Goal: Task Accomplishment & Management: Manage account settings

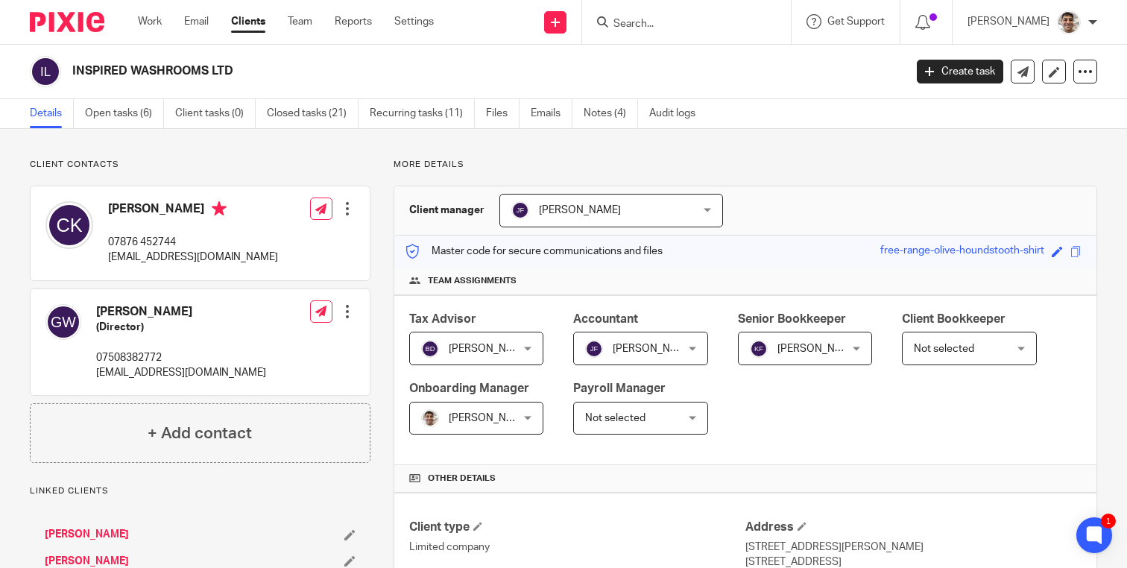
click at [725, 23] on input "Search" at bounding box center [679, 24] width 134 height 13
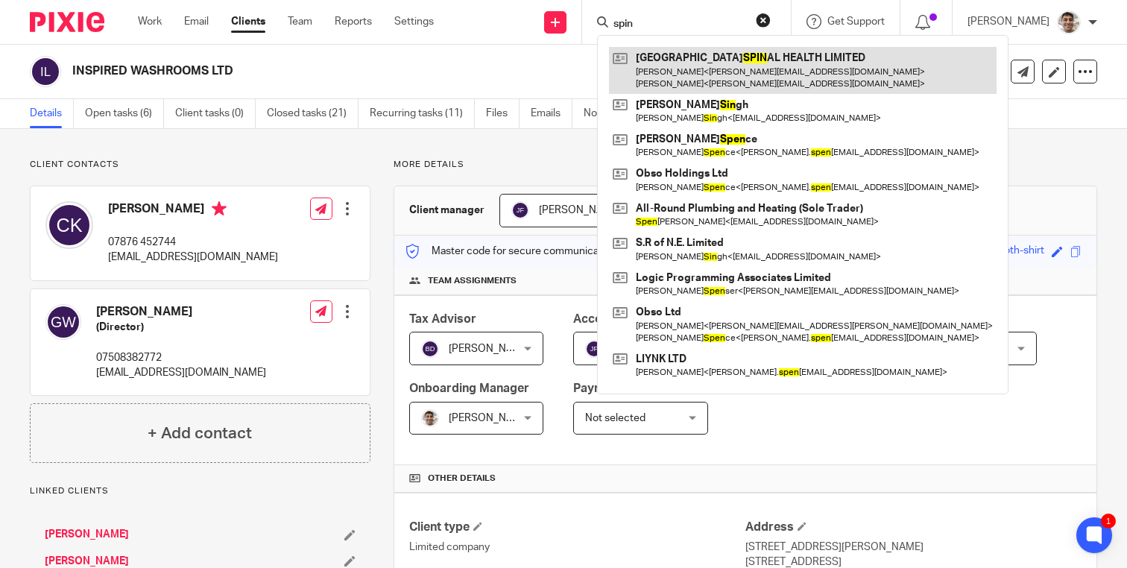
type input "spin"
click at [787, 68] on link at bounding box center [803, 70] width 388 height 46
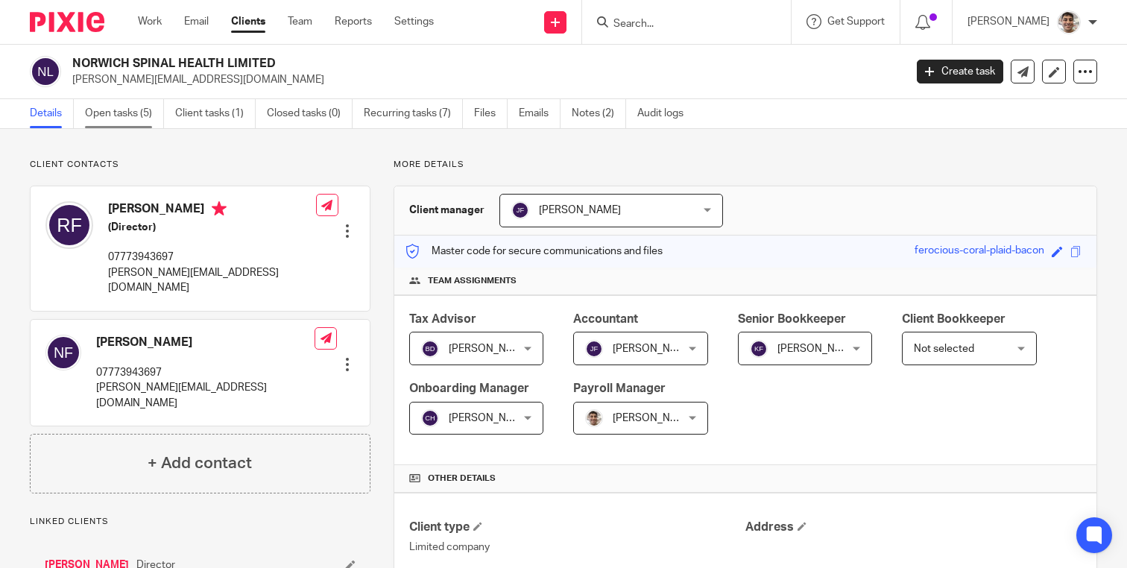
click at [123, 116] on link "Open tasks (5)" at bounding box center [124, 113] width 79 height 29
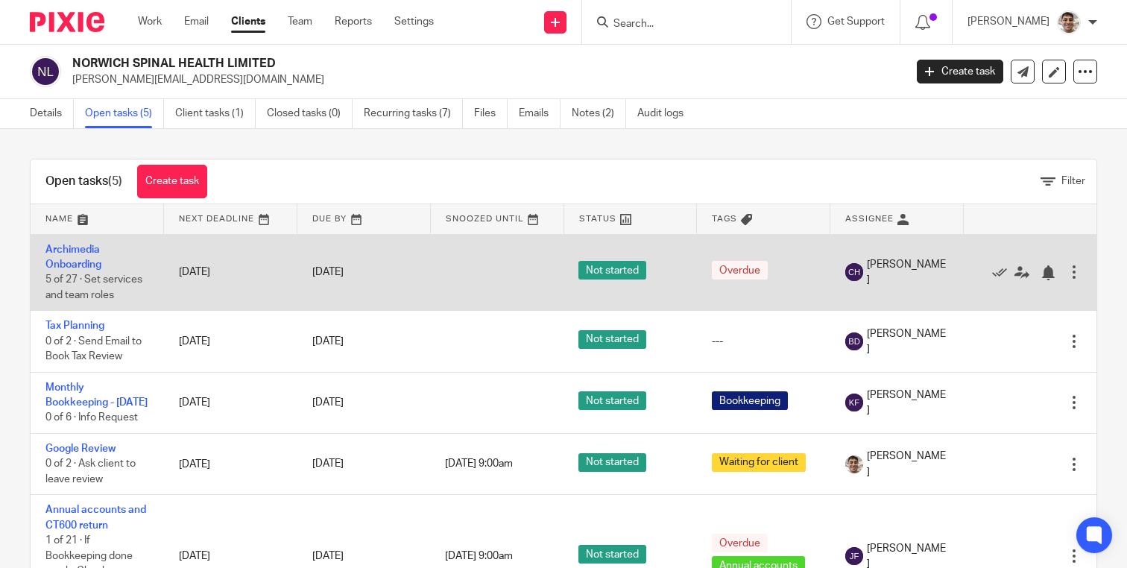
click at [78, 256] on td "Archimedia Onboarding 5 of 27 · Set services and team roles" at bounding box center [97, 272] width 133 height 77
click at [63, 247] on link "Archimedia Onboarding" at bounding box center [73, 257] width 56 height 25
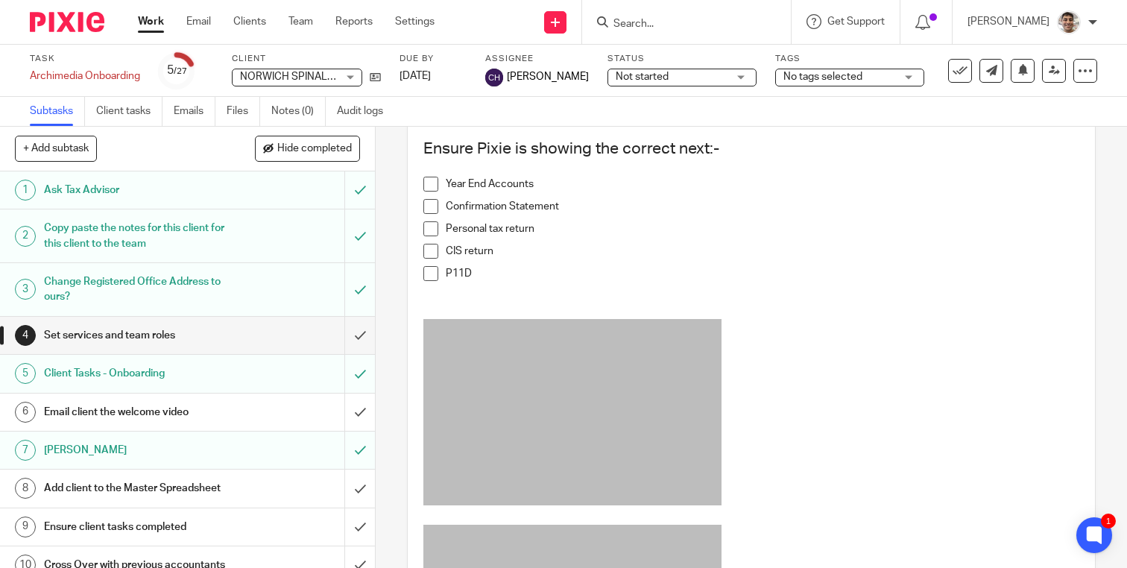
scroll to position [1099, 0]
click at [189, 412] on h1 "Email client the welcome video" at bounding box center [139, 412] width 191 height 22
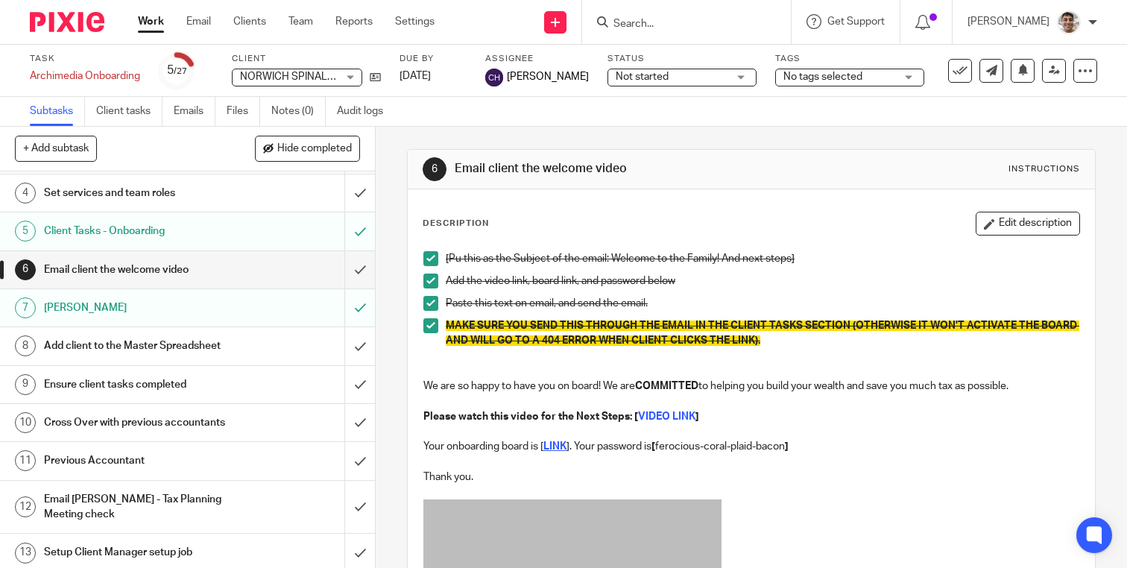
scroll to position [167, 0]
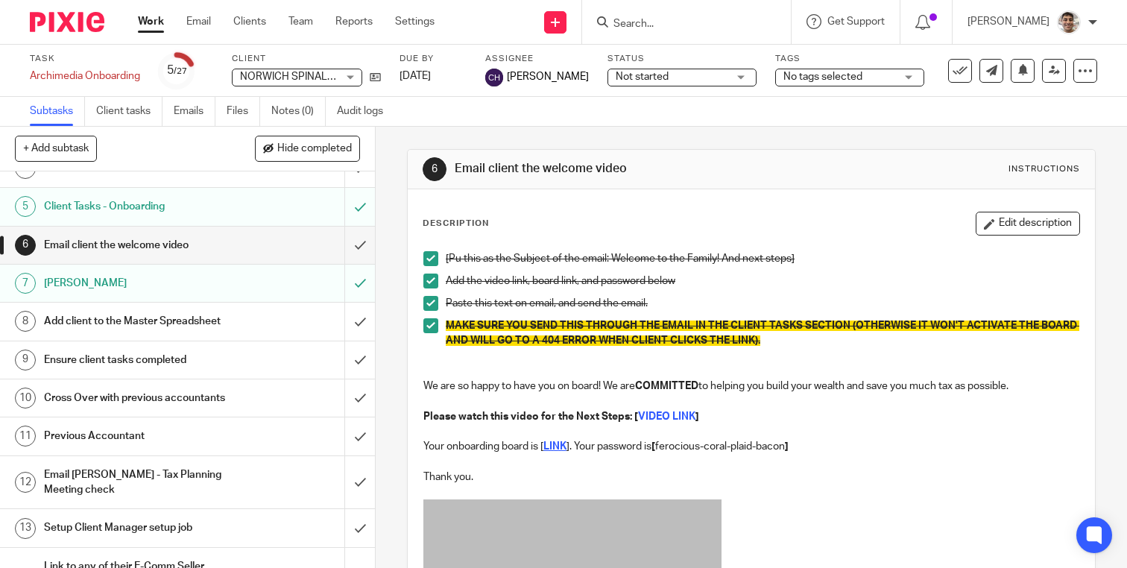
click at [130, 321] on h1 "Add client to the Master Spreadsheet" at bounding box center [139, 321] width 191 height 22
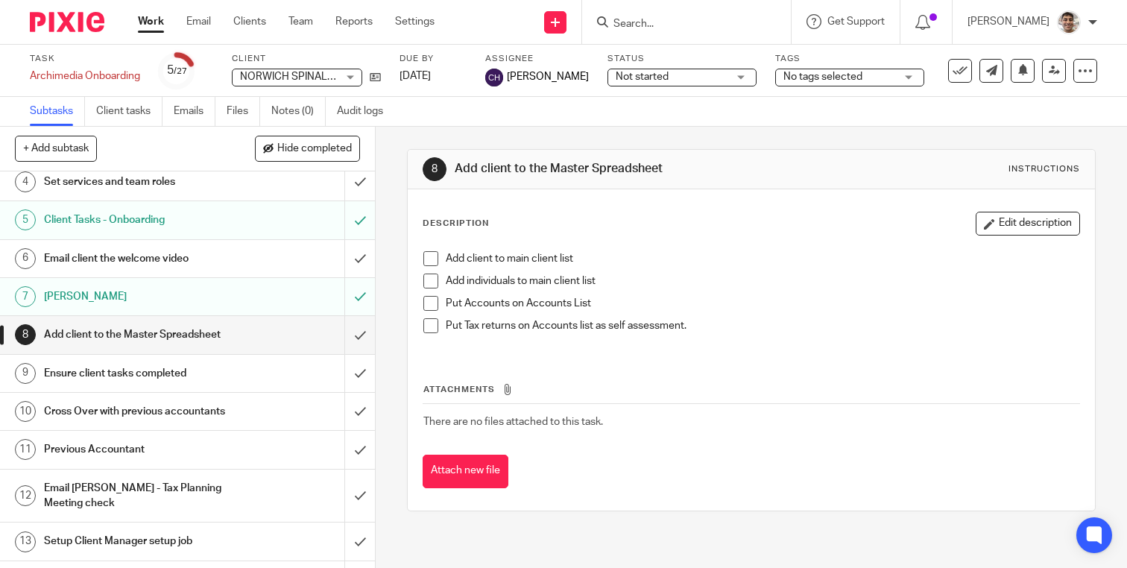
scroll to position [166, 0]
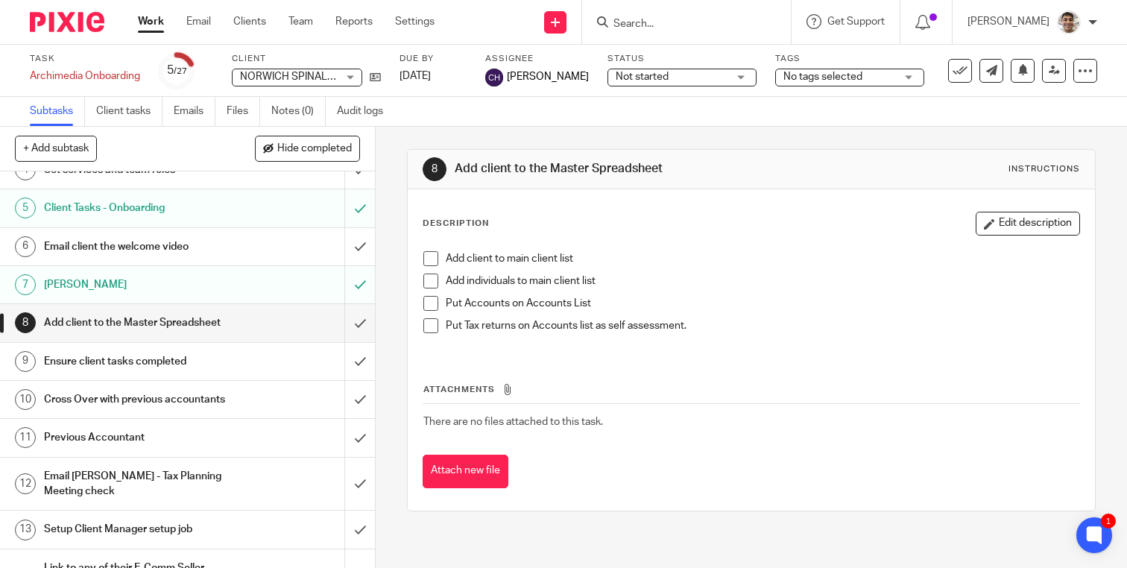
click at [132, 360] on h1 "Ensure client tasks completed" at bounding box center [139, 361] width 191 height 22
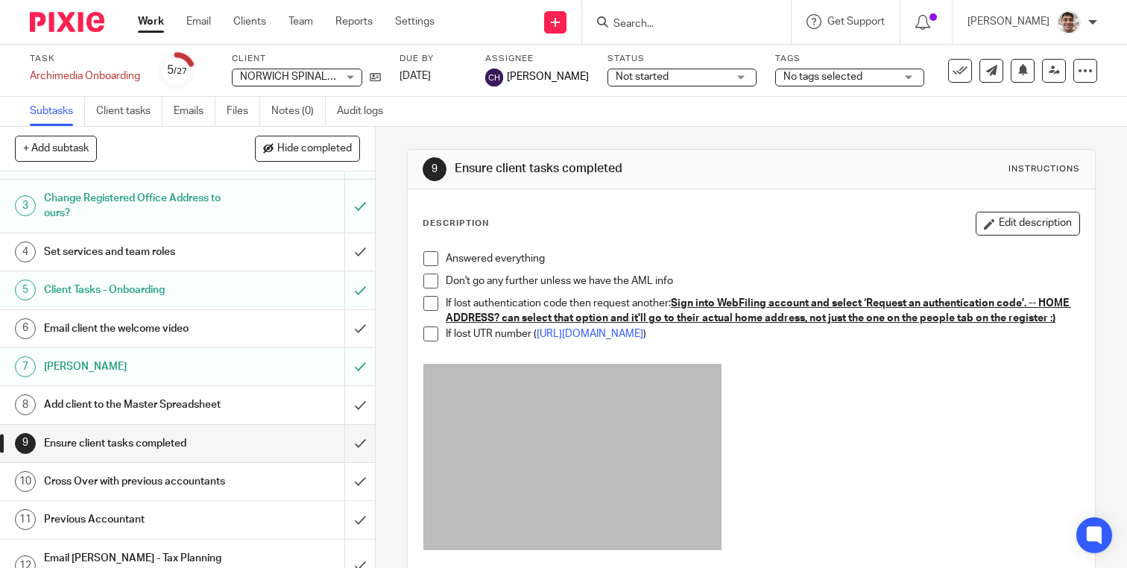
scroll to position [126, 0]
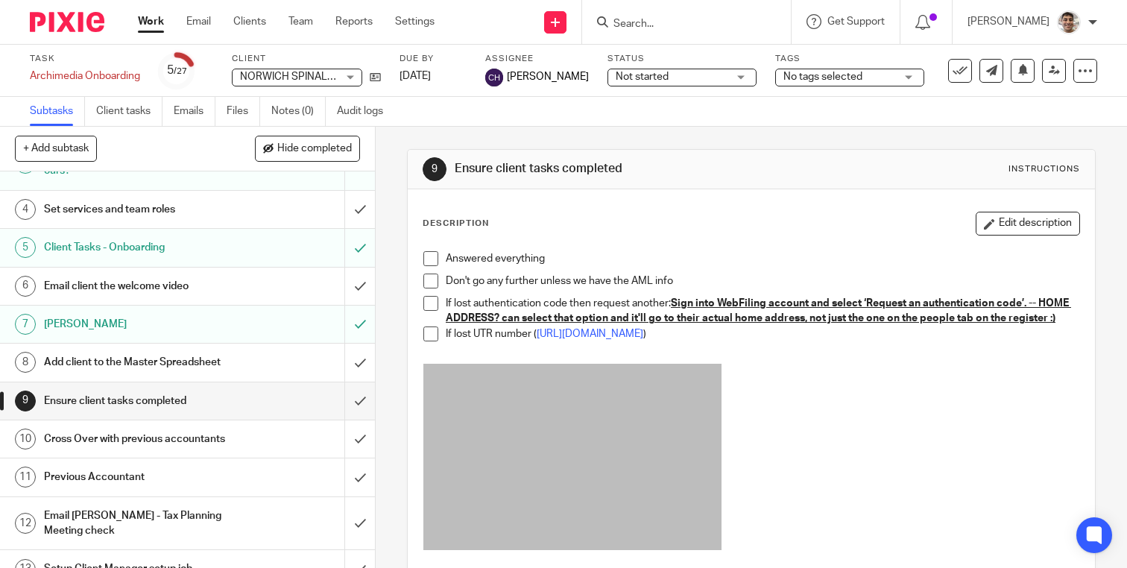
click at [200, 366] on h1 "Add client to the Master Spreadsheet" at bounding box center [139, 362] width 191 height 22
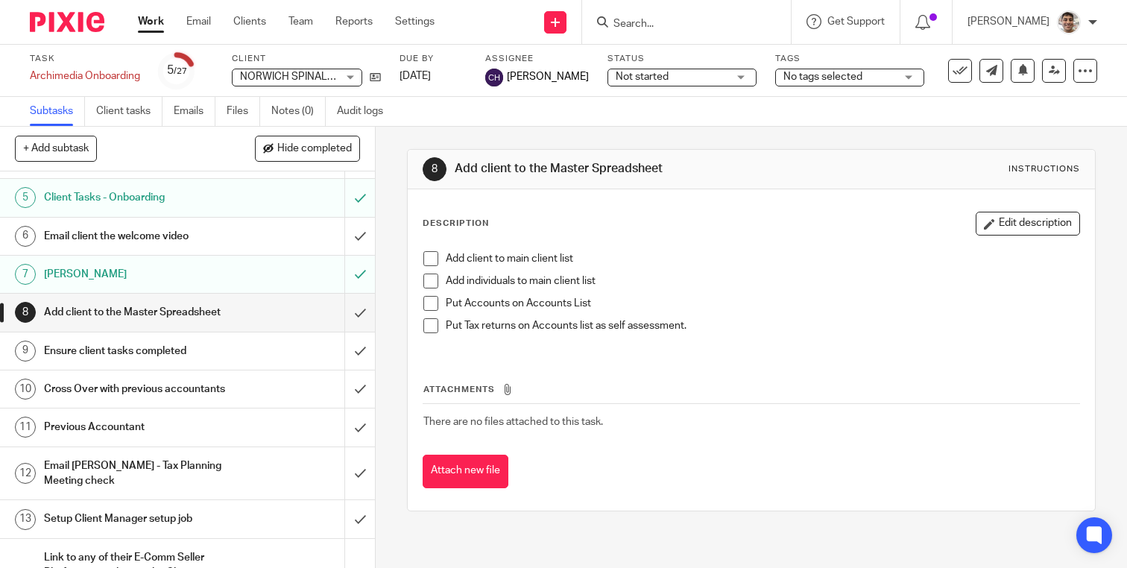
scroll to position [179, 0]
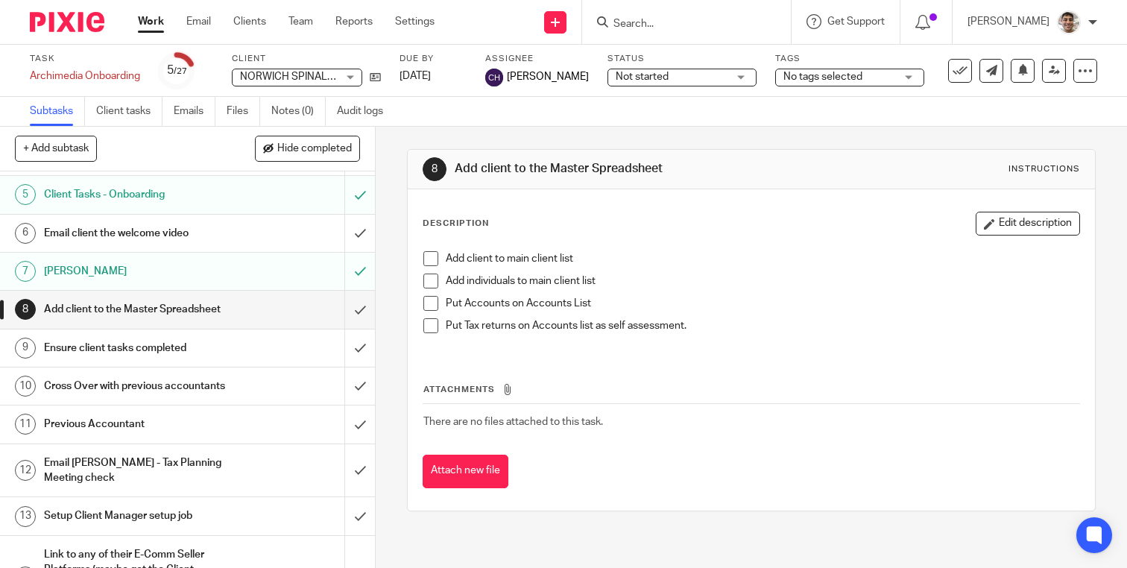
click at [159, 353] on h1 "Ensure client tasks completed" at bounding box center [139, 348] width 191 height 22
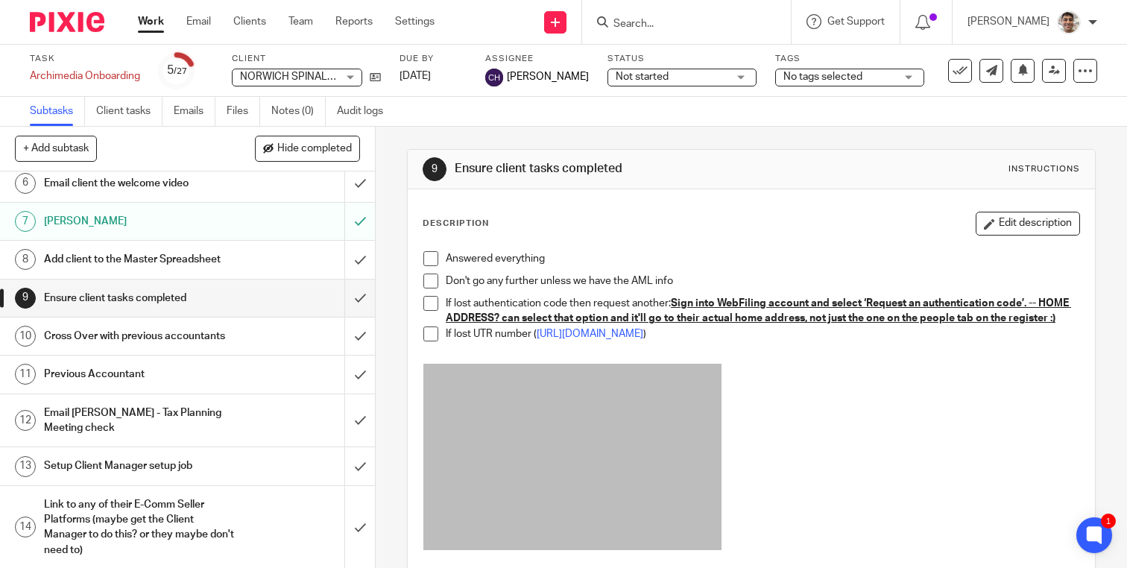
scroll to position [260, 0]
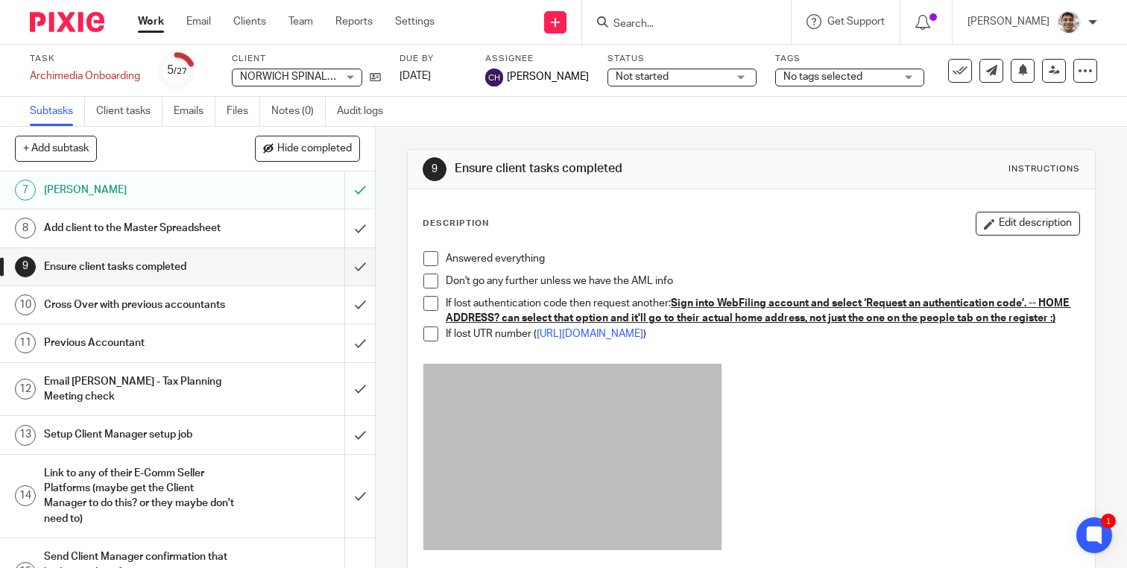
click at [171, 312] on h1 "Cross Over with previous accountants" at bounding box center [139, 305] width 191 height 22
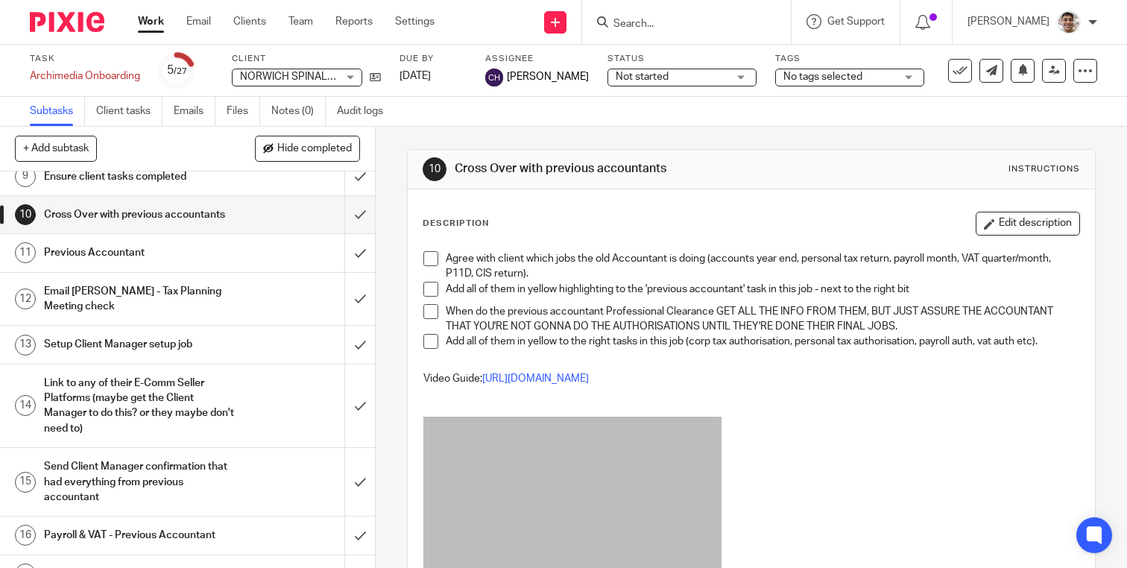
scroll to position [351, 0]
click at [152, 239] on link "11 Previous Accountant" at bounding box center [172, 251] width 344 height 37
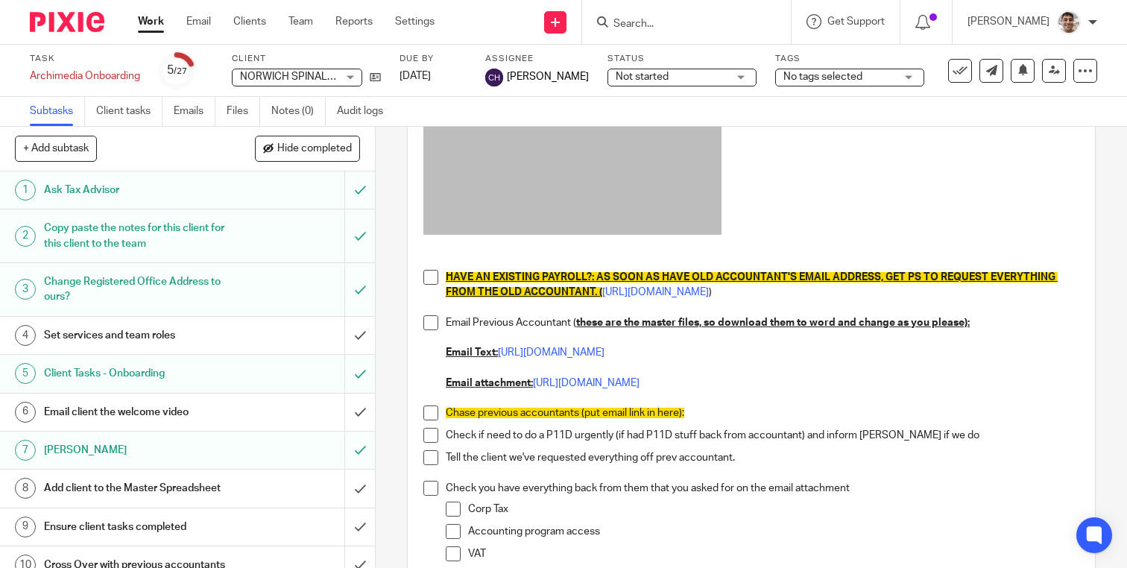
scroll to position [207, 0]
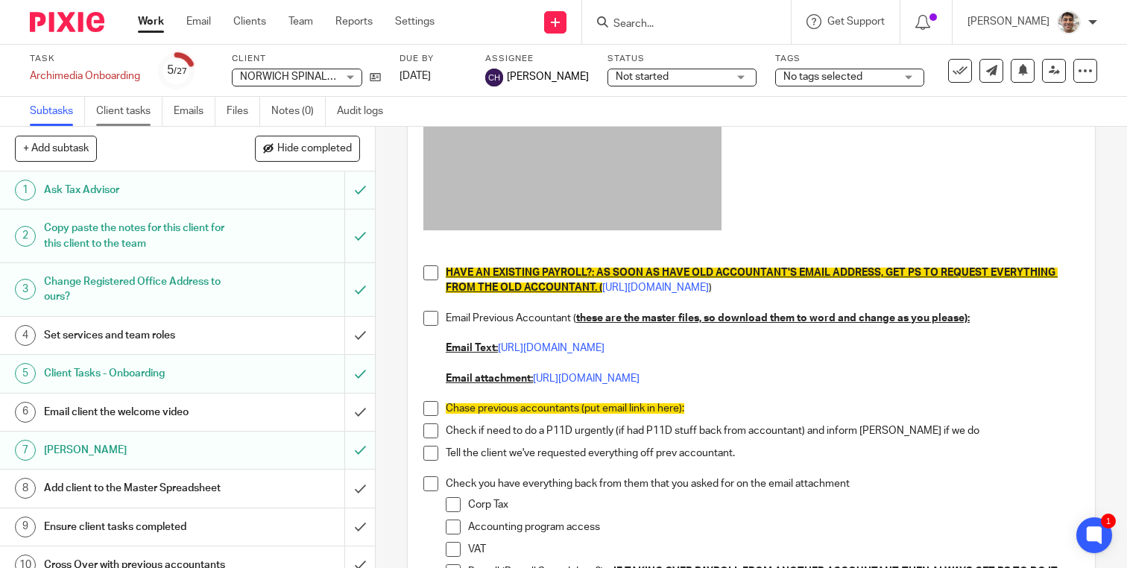
click at [130, 108] on link "Client tasks" at bounding box center [129, 111] width 66 height 29
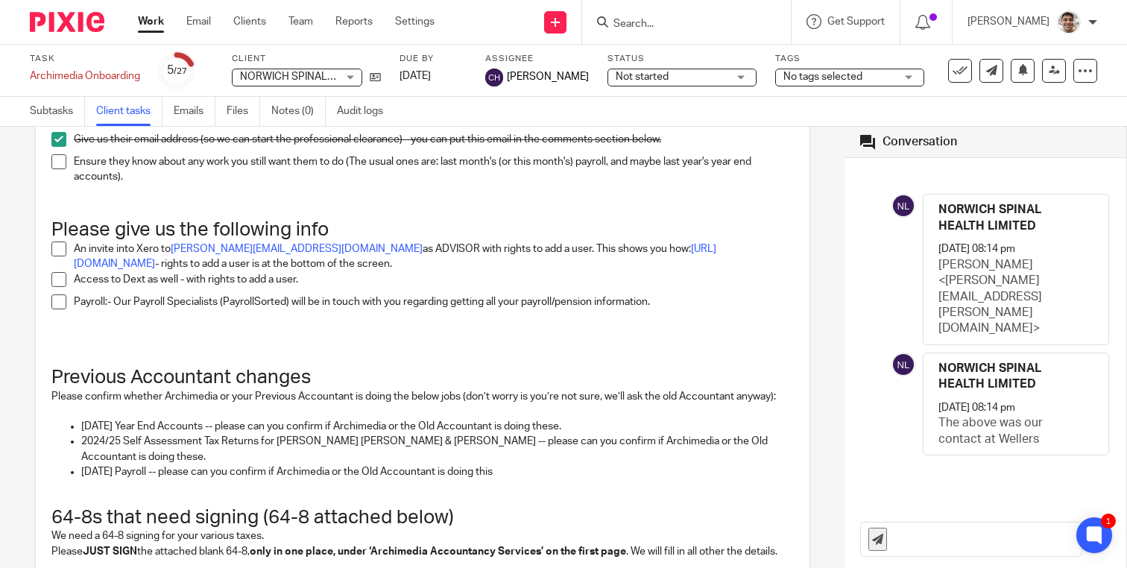
scroll to position [543, 0]
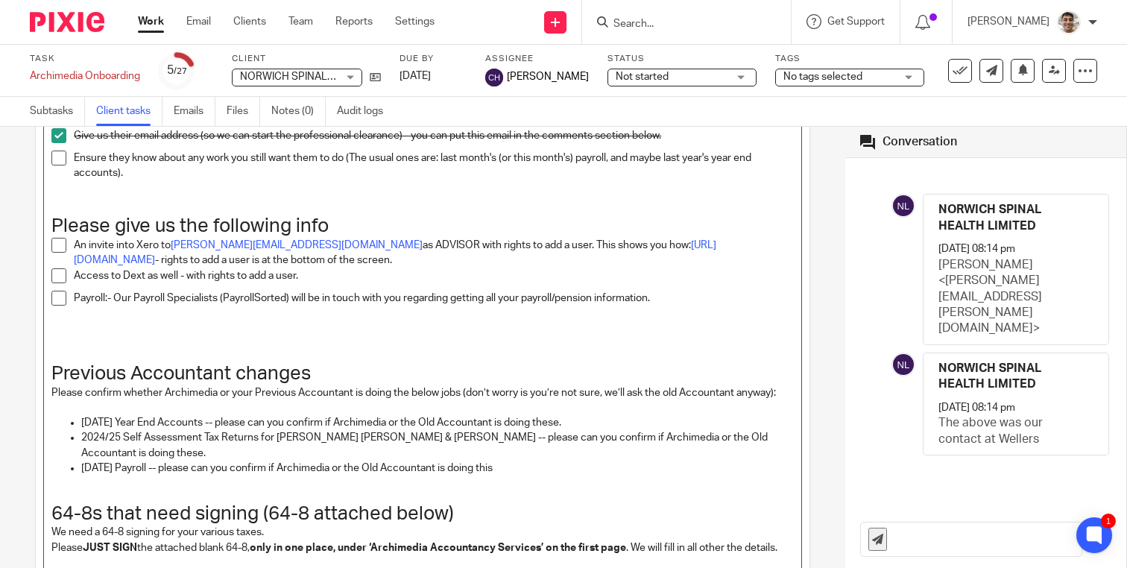
drag, startPoint x: 82, startPoint y: 456, endPoint x: 548, endPoint y: 448, distance: 466.0
click at [548, 461] on p "September 2025 Payroll -- please can you confirm if Archimedia or the Old Accou…" at bounding box center [437, 468] width 713 height 15
click at [16, 400] on div "Sent to client on 12 Aug Re-send email Configure auto-reminders Sharing details…" at bounding box center [422, 347] width 845 height 441
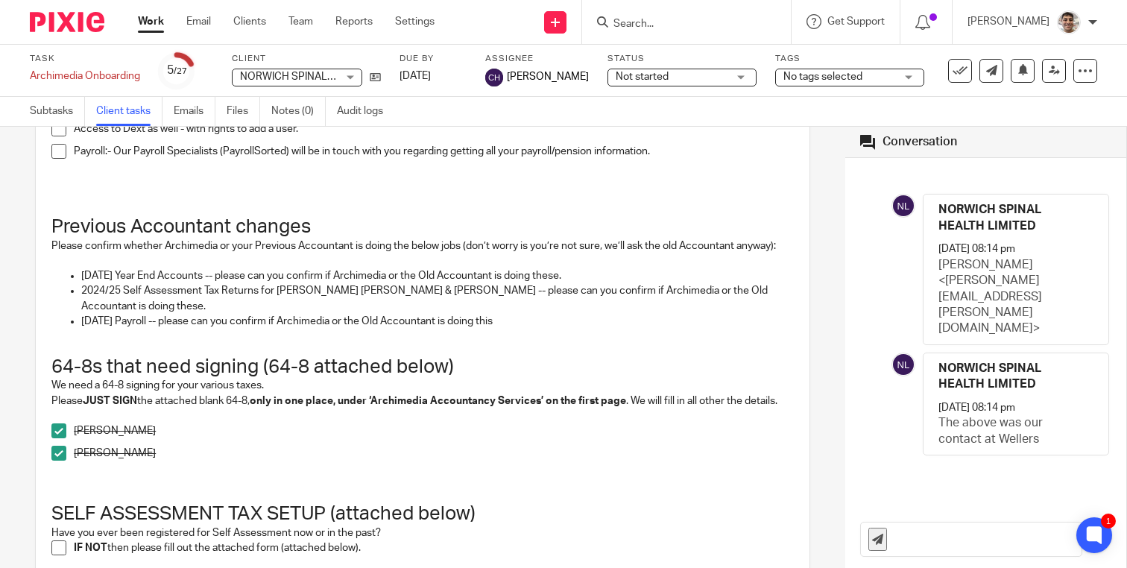
scroll to position [719, 0]
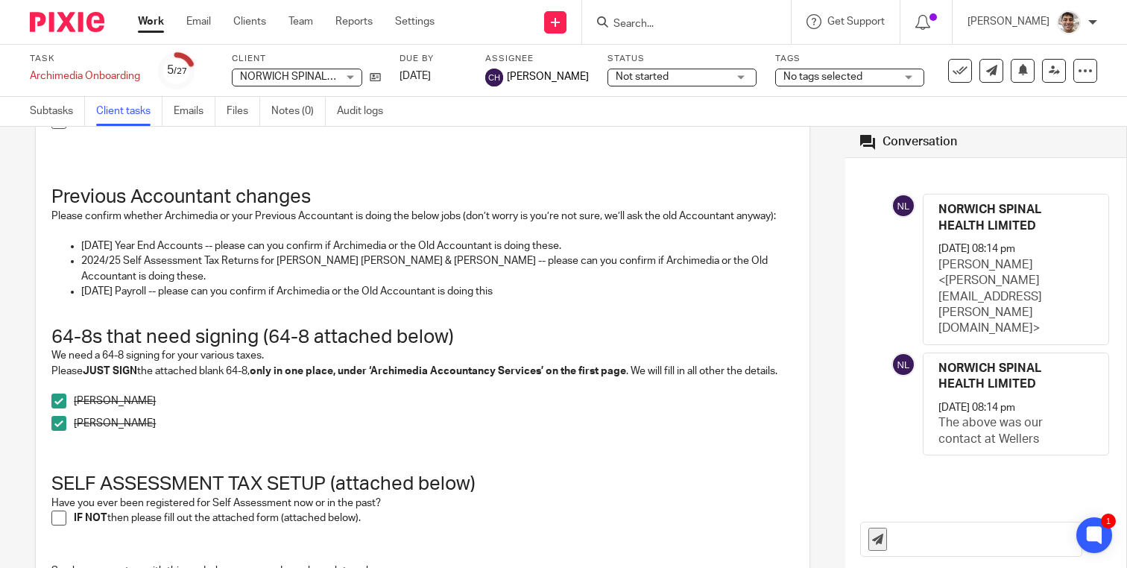
click at [12, 248] on div "Sent to client on 12 Aug Re-send email Configure auto-reminders Sharing details…" at bounding box center [422, 347] width 845 height 441
click at [18, 255] on div "Sent to client on 12 Aug Re-send email Configure auto-reminders Sharing details…" at bounding box center [422, 347] width 845 height 441
click at [19, 251] on div "Sent to client on 12 Aug Re-send email Configure auto-reminders Sharing details…" at bounding box center [422, 347] width 845 height 441
click at [18, 245] on div "Sent to client on 12 Aug Re-send email Configure auto-reminders Sharing details…" at bounding box center [422, 347] width 845 height 441
click at [19, 252] on div "Sent to client on 12 Aug Re-send email Configure auto-reminders Sharing details…" at bounding box center [422, 347] width 845 height 441
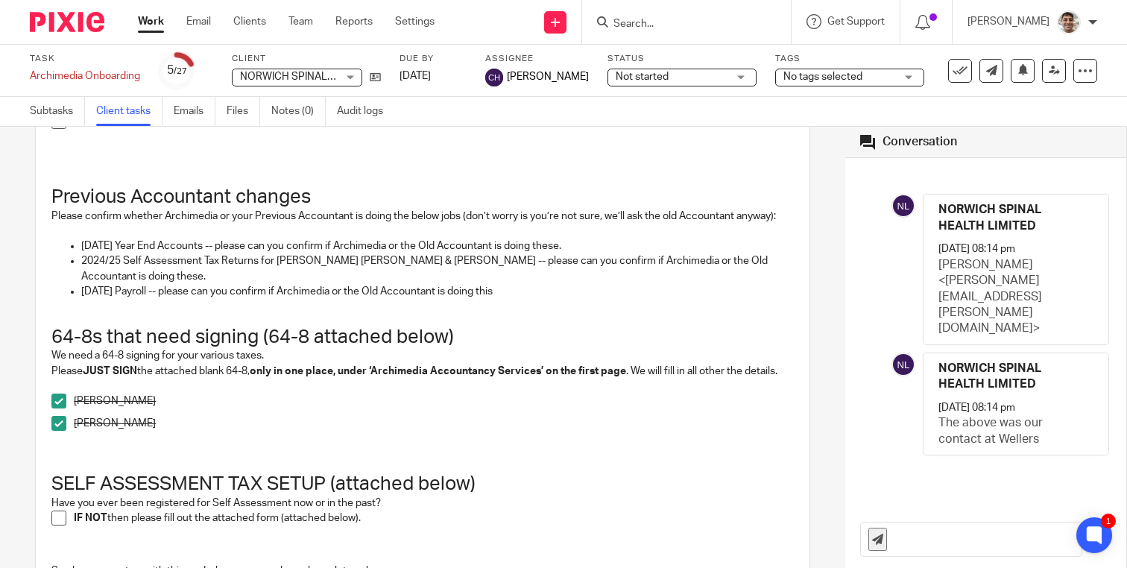
click at [15, 225] on div "Sent to client on 12 Aug Re-send email Configure auto-reminders Sharing details…" at bounding box center [422, 347] width 845 height 441
click at [15, 256] on div "Sent to client on 12 Aug Re-send email Configure auto-reminders Sharing details…" at bounding box center [422, 347] width 845 height 441
click at [15, 221] on div "Sent to client on 12 Aug Re-send email Configure auto-reminders Sharing details…" at bounding box center [422, 347] width 845 height 441
click at [13, 235] on div "Sent to client on 12 Aug Re-send email Configure auto-reminders Sharing details…" at bounding box center [422, 347] width 845 height 441
click at [19, 220] on div "Sent to client on 12 Aug Re-send email Configure auto-reminders Sharing details…" at bounding box center [422, 347] width 845 height 441
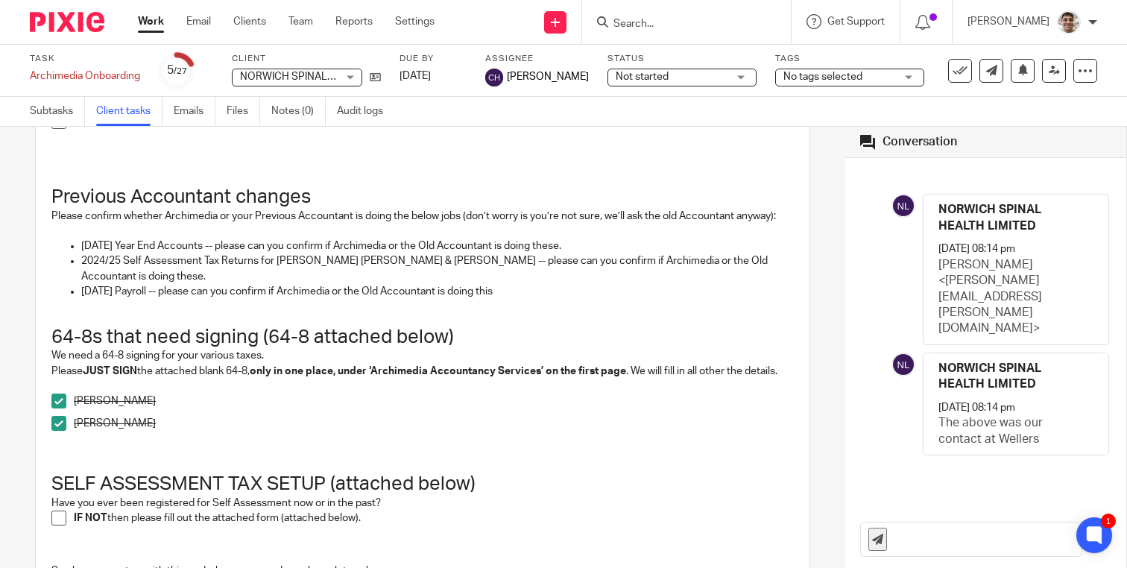
click at [18, 241] on div "Sent to client on 12 Aug Re-send email Configure auto-reminders Sharing details…" at bounding box center [422, 347] width 845 height 441
click at [18, 216] on div "Sent to client on 12 Aug Re-send email Configure auto-reminders Sharing details…" at bounding box center [422, 347] width 845 height 441
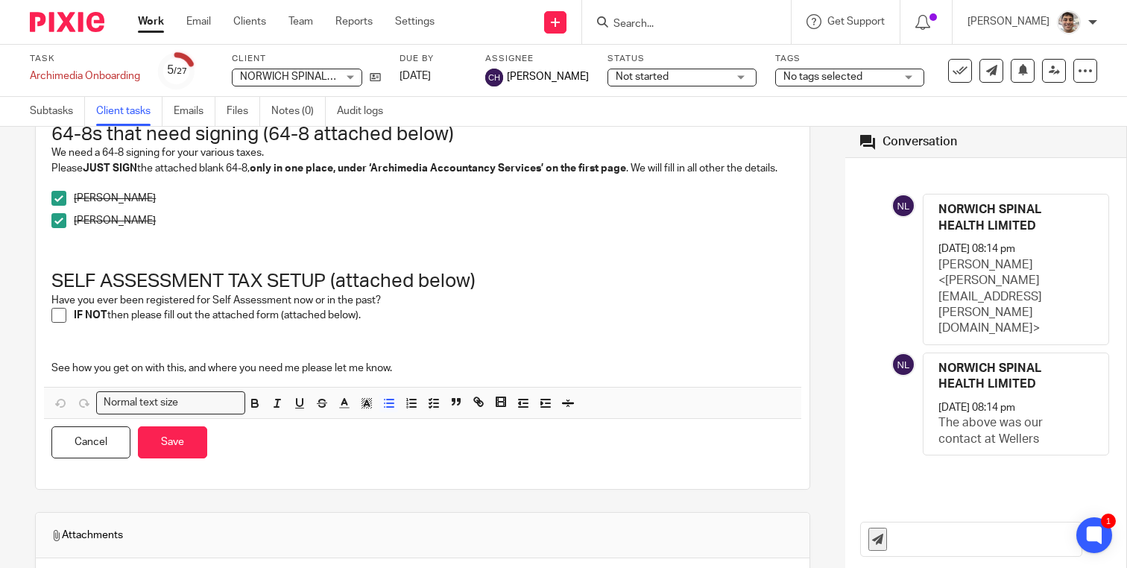
scroll to position [931, 0]
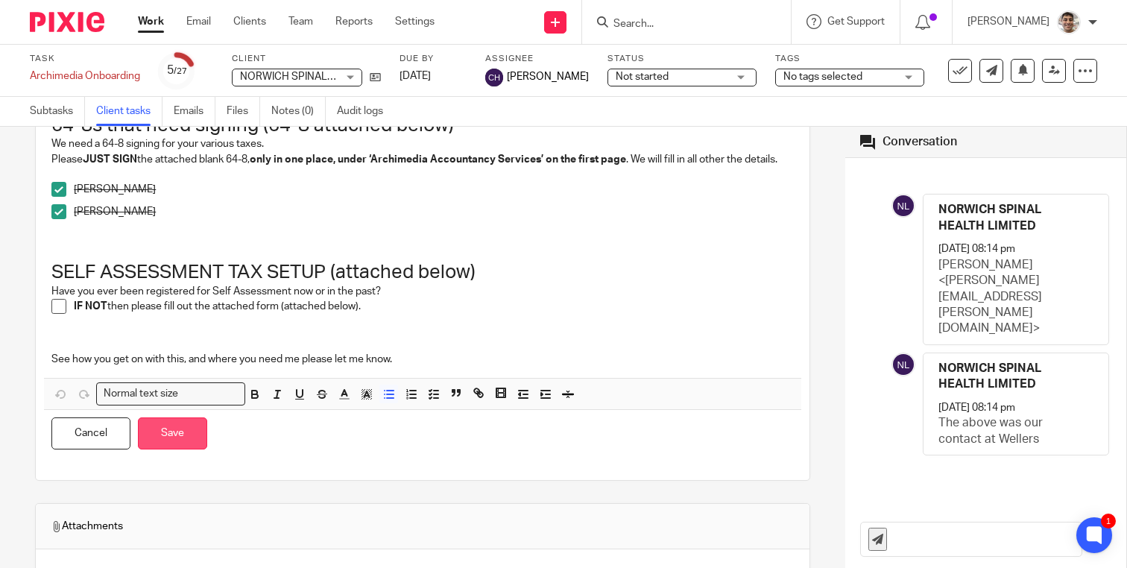
click at [179, 423] on button "Save" at bounding box center [172, 434] width 69 height 32
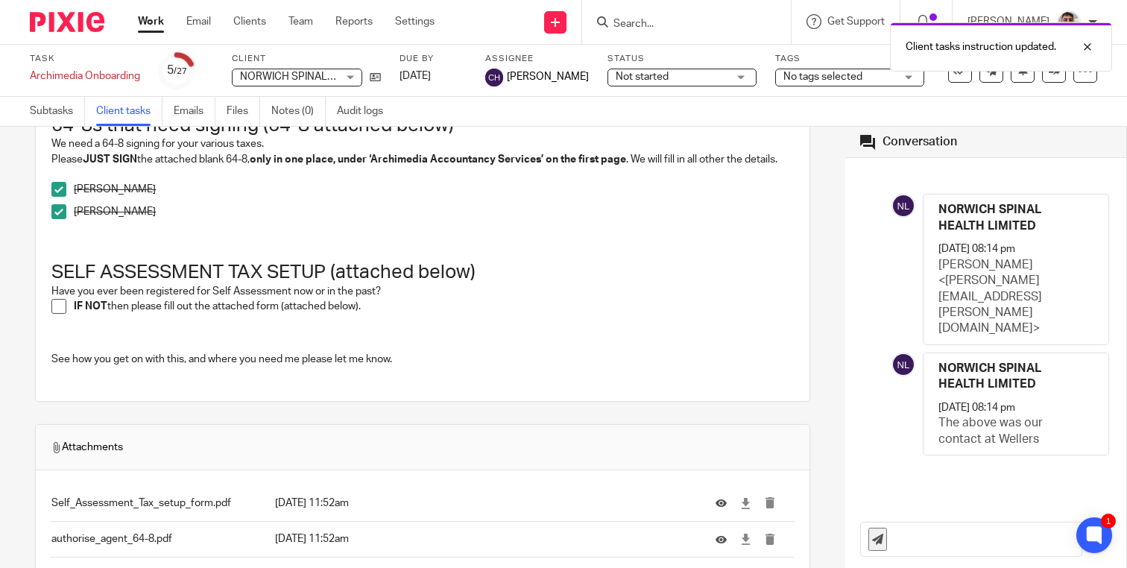
click at [16, 334] on div "Sent to client on 12 Aug Re-send email Configure auto-reminders Sharing details…" at bounding box center [422, 347] width 845 height 441
click at [16, 308] on div "Sent to client on 12 Aug Re-send email Configure auto-reminders Sharing details…" at bounding box center [422, 347] width 845 height 441
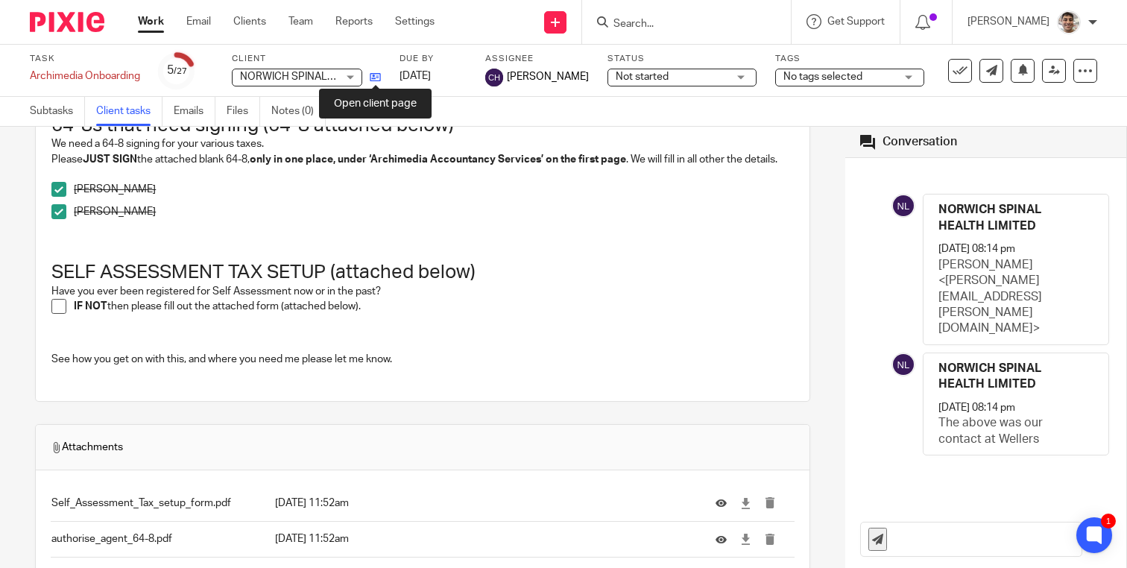
click at [378, 74] on icon at bounding box center [375, 77] width 11 height 11
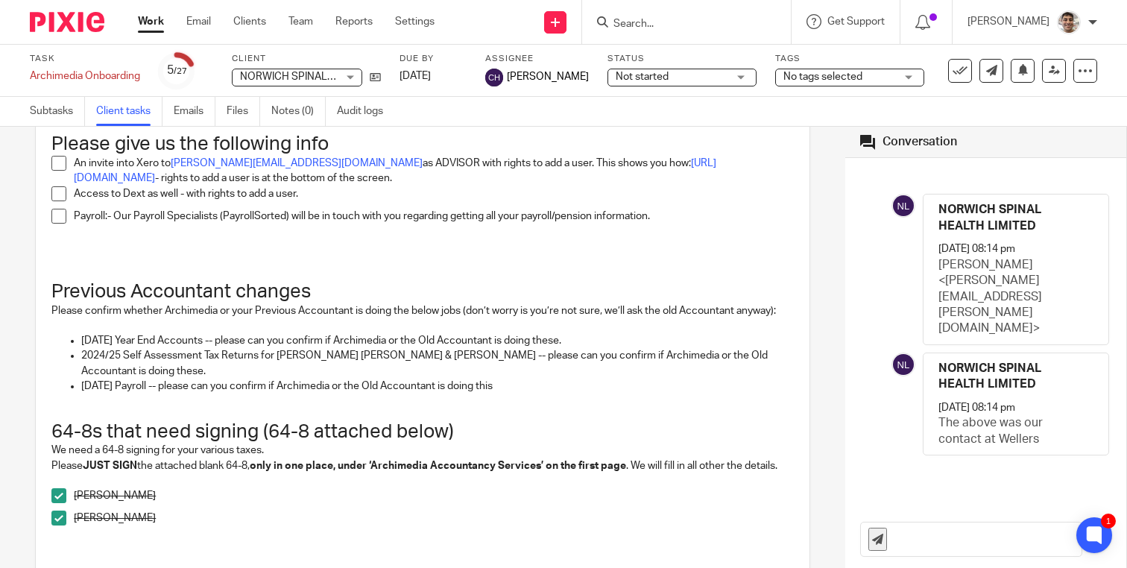
scroll to position [614, 0]
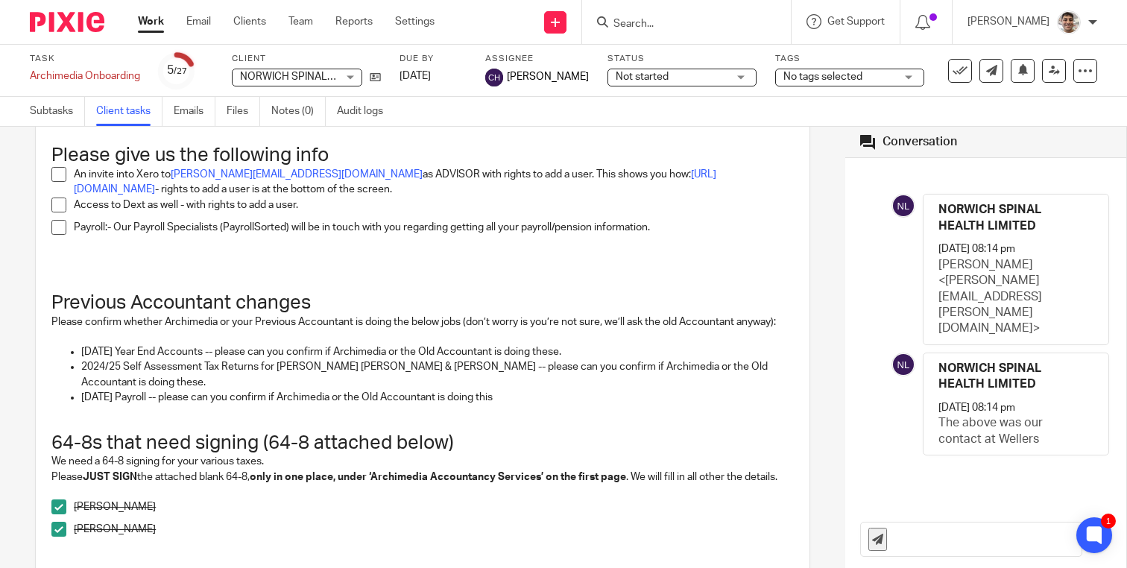
click at [10, 396] on div "Sent to client on 12 Aug Re-send email Configure auto-reminders Sharing details…" at bounding box center [422, 347] width 845 height 441
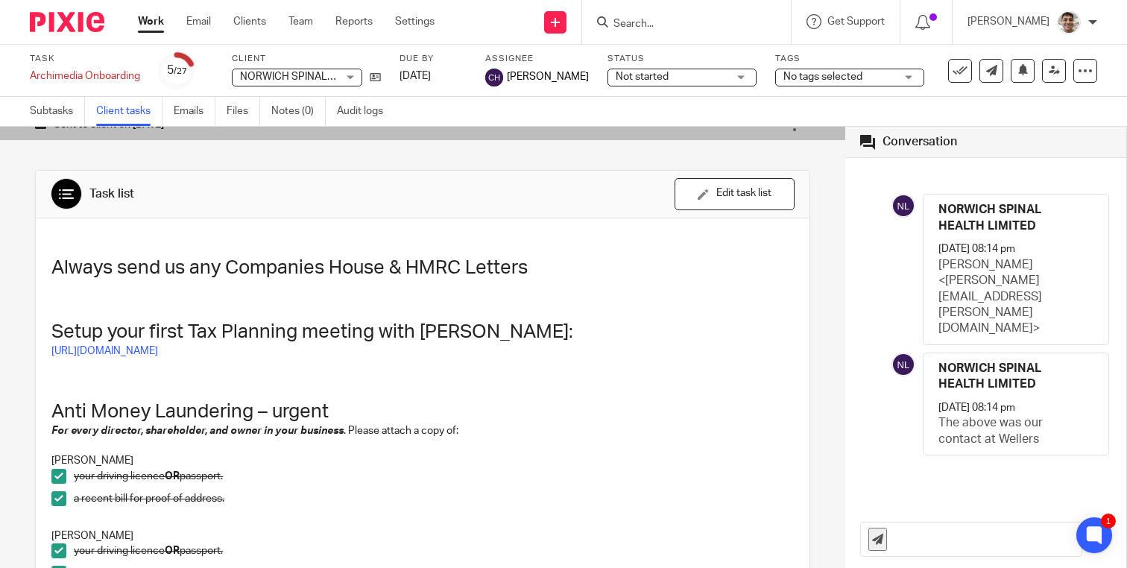
scroll to position [0, 0]
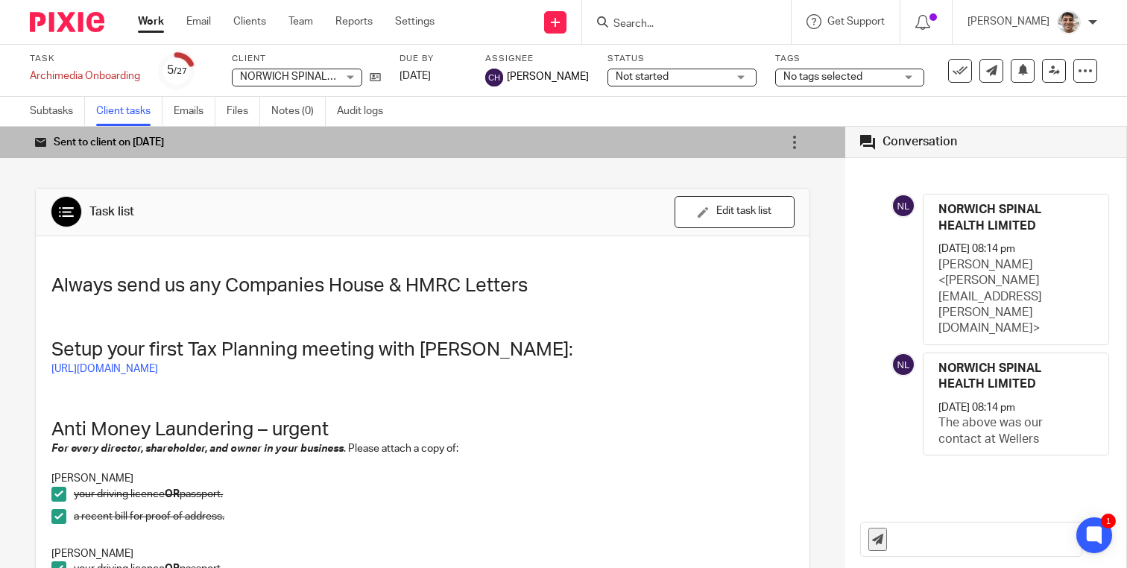
click at [18, 357] on div "Sent to client on 12 Aug Re-send email Configure auto-reminders Sharing details…" at bounding box center [422, 347] width 845 height 441
click at [18, 328] on div "Sent to client on 12 Aug Re-send email Configure auto-reminders Sharing details…" at bounding box center [422, 347] width 845 height 441
click at [12, 322] on div "Sent to client on 12 Aug Re-send email Configure auto-reminders Sharing details…" at bounding box center [422, 347] width 845 height 441
click at [7, 301] on div "Sent to client on 12 Aug Re-send email Configure auto-reminders Sharing details…" at bounding box center [422, 347] width 845 height 441
click at [7, 297] on div "Sent to client on 12 Aug Re-send email Configure auto-reminders Sharing details…" at bounding box center [422, 347] width 845 height 441
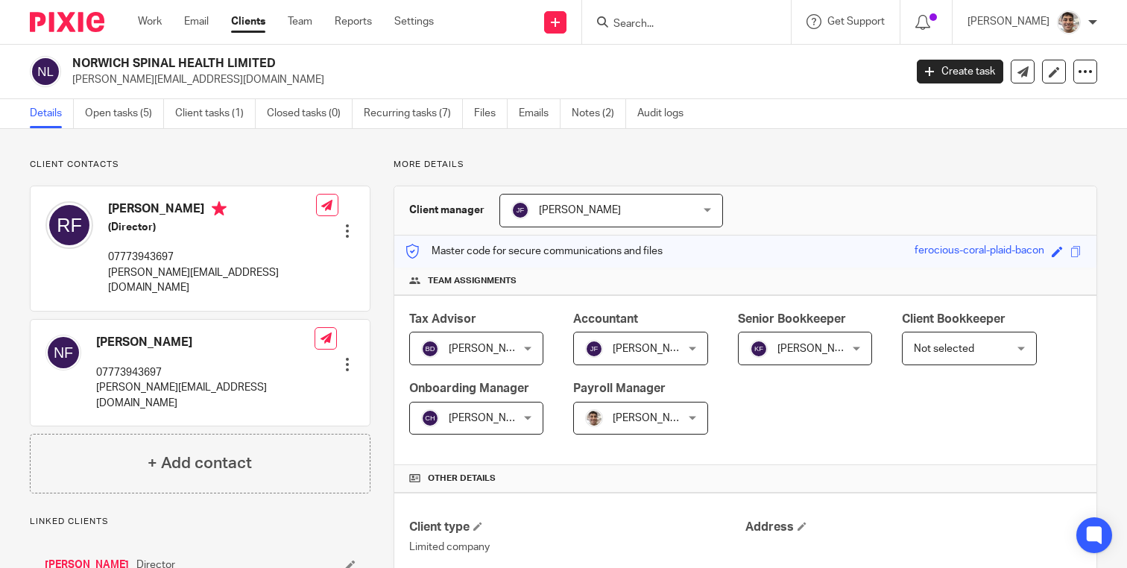
drag, startPoint x: 73, startPoint y: 63, endPoint x: 276, endPoint y: 66, distance: 202.8
click at [276, 66] on h2 "NORWICH SPINAL HEALTH LIMITED" at bounding box center [401, 64] width 658 height 16
copy h2 "NORWICH SPINAL HEALTH LIMITED"
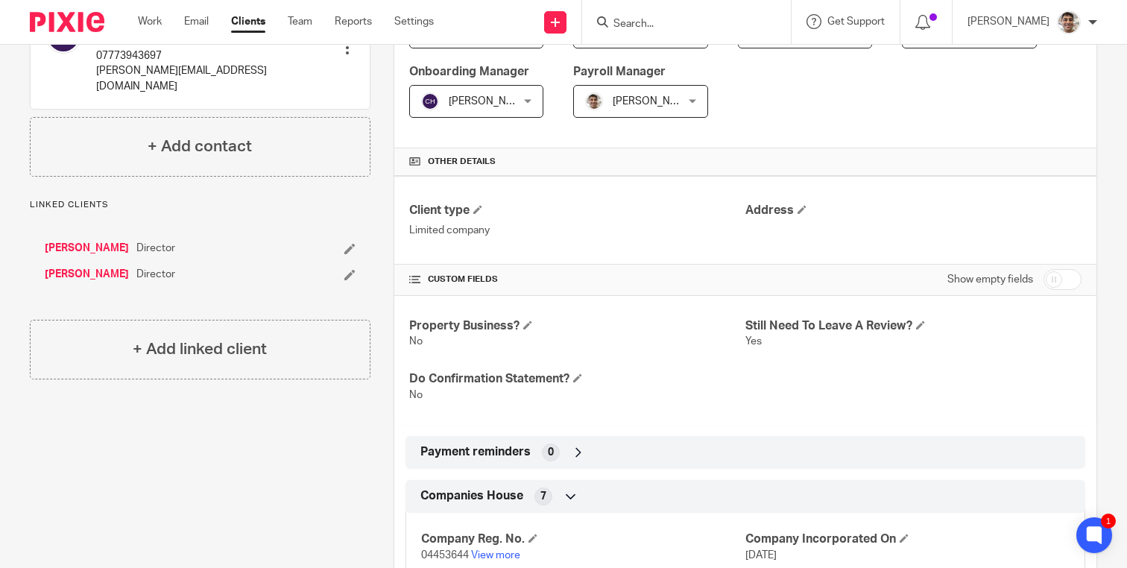
scroll to position [533, 0]
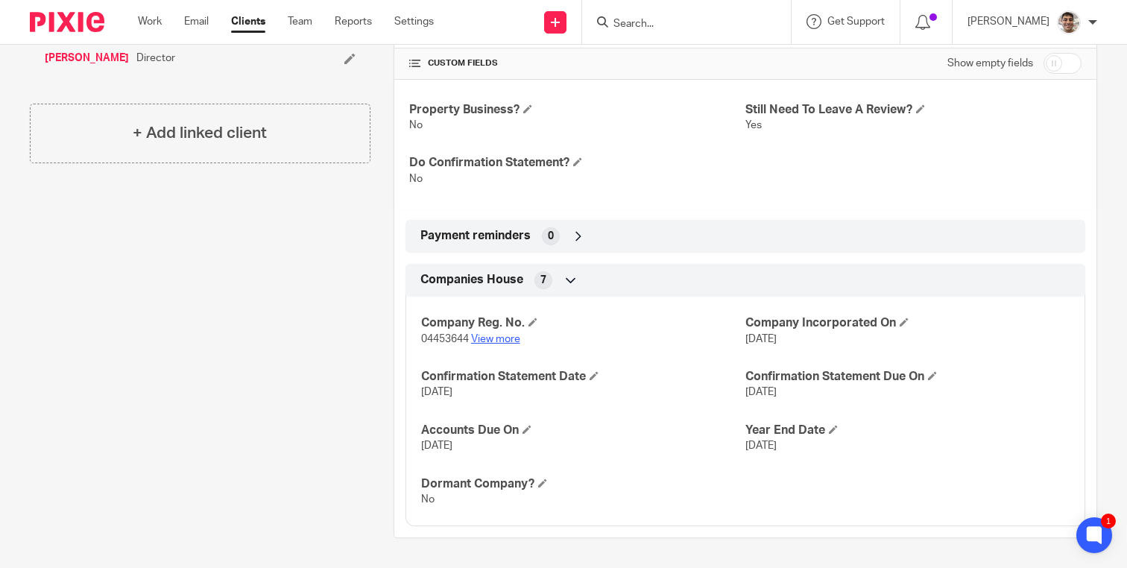
click at [482, 334] on link "View more" at bounding box center [495, 339] width 49 height 10
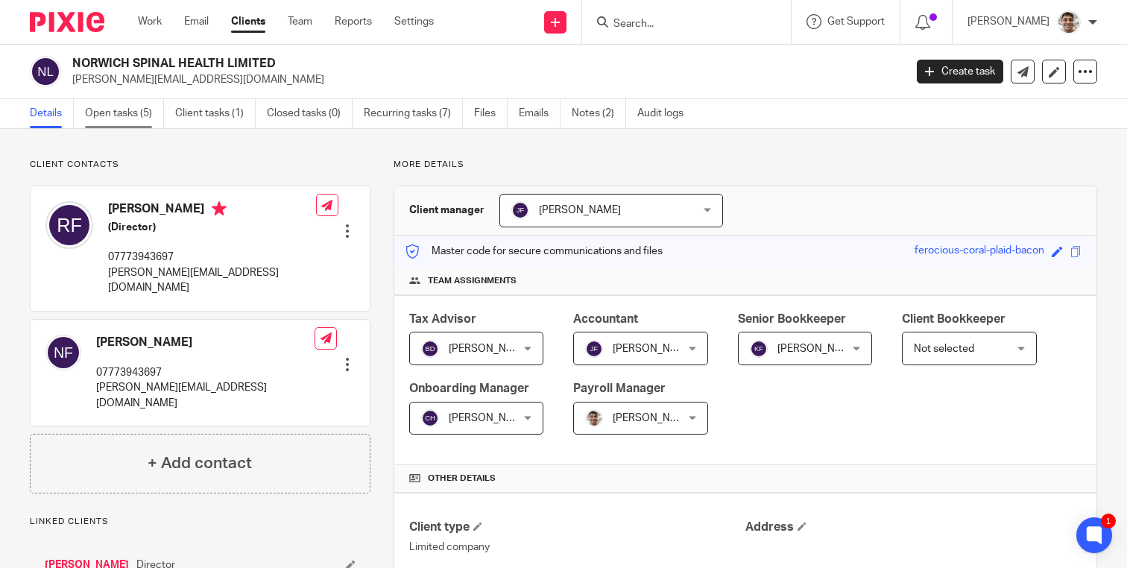
click at [125, 108] on link "Open tasks (5)" at bounding box center [124, 113] width 79 height 29
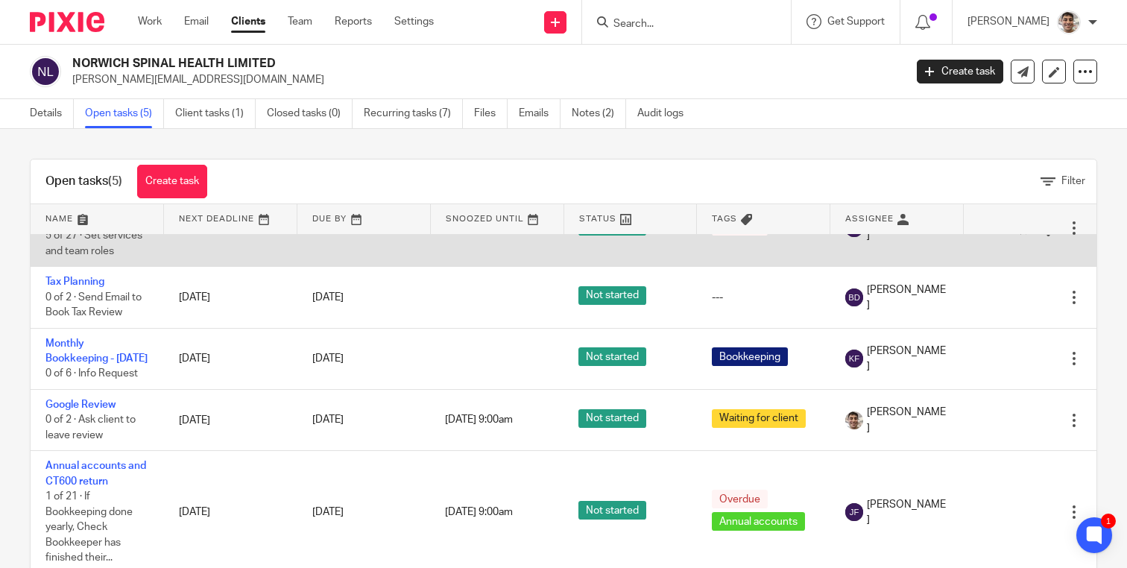
scroll to position [36, 0]
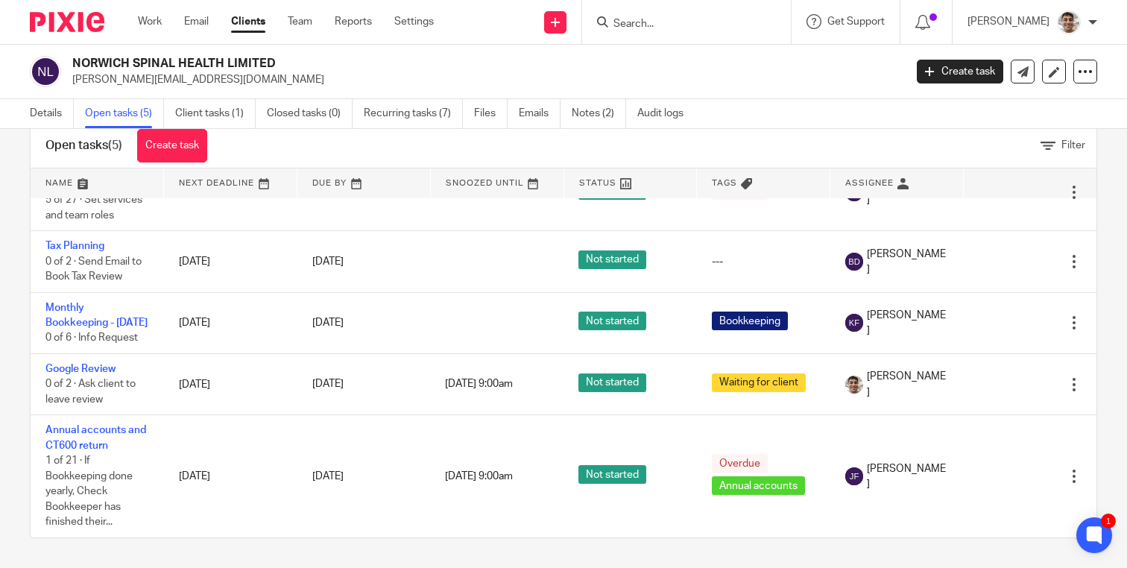
click at [11, 321] on div "Open tasks (5) Create task Filter Name Next Deadline Due By Snoozed Until Statu…" at bounding box center [563, 348] width 1127 height 439
click at [11, 286] on div "Open tasks (5) Create task Filter Name Next Deadline Due By Snoozed Until Statu…" at bounding box center [563, 348] width 1127 height 439
